Goal: Manage account settings

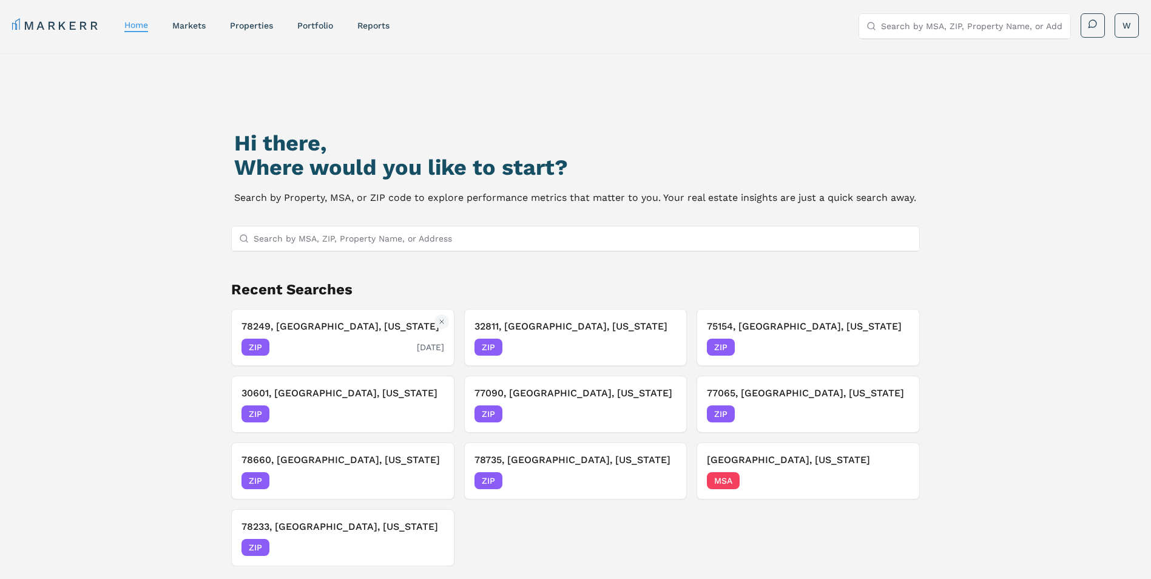
click at [334, 339] on div "ZIP [DATE]" at bounding box center [342, 347] width 203 height 17
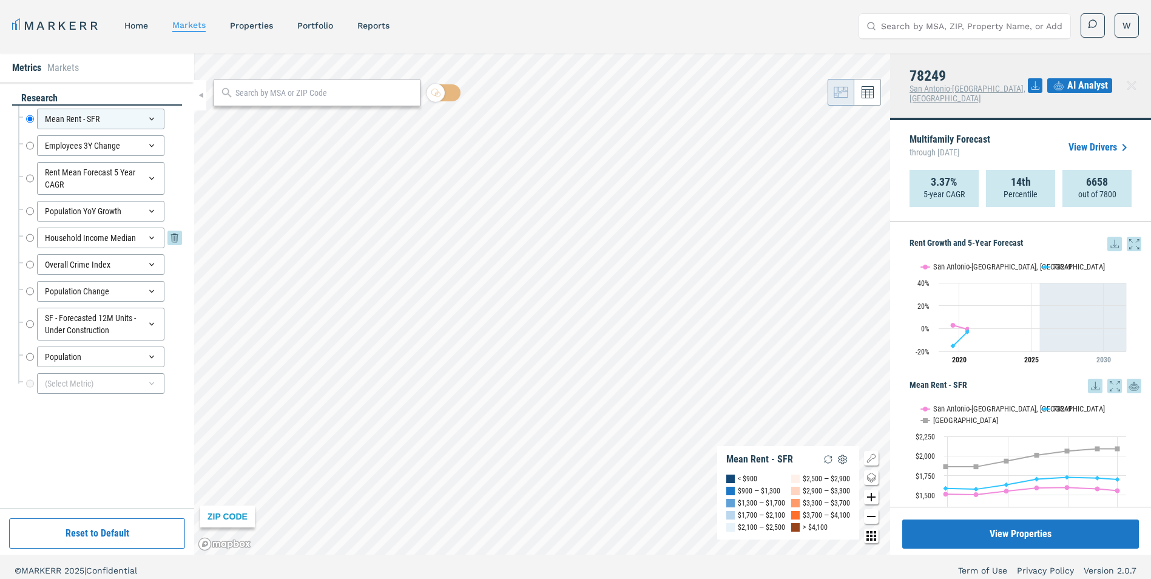
click at [30, 236] on input "Household Income Median" at bounding box center [30, 238] width 8 height 21
radio input "false"
radio input "true"
